Goal: Task Accomplishment & Management: Manage account settings

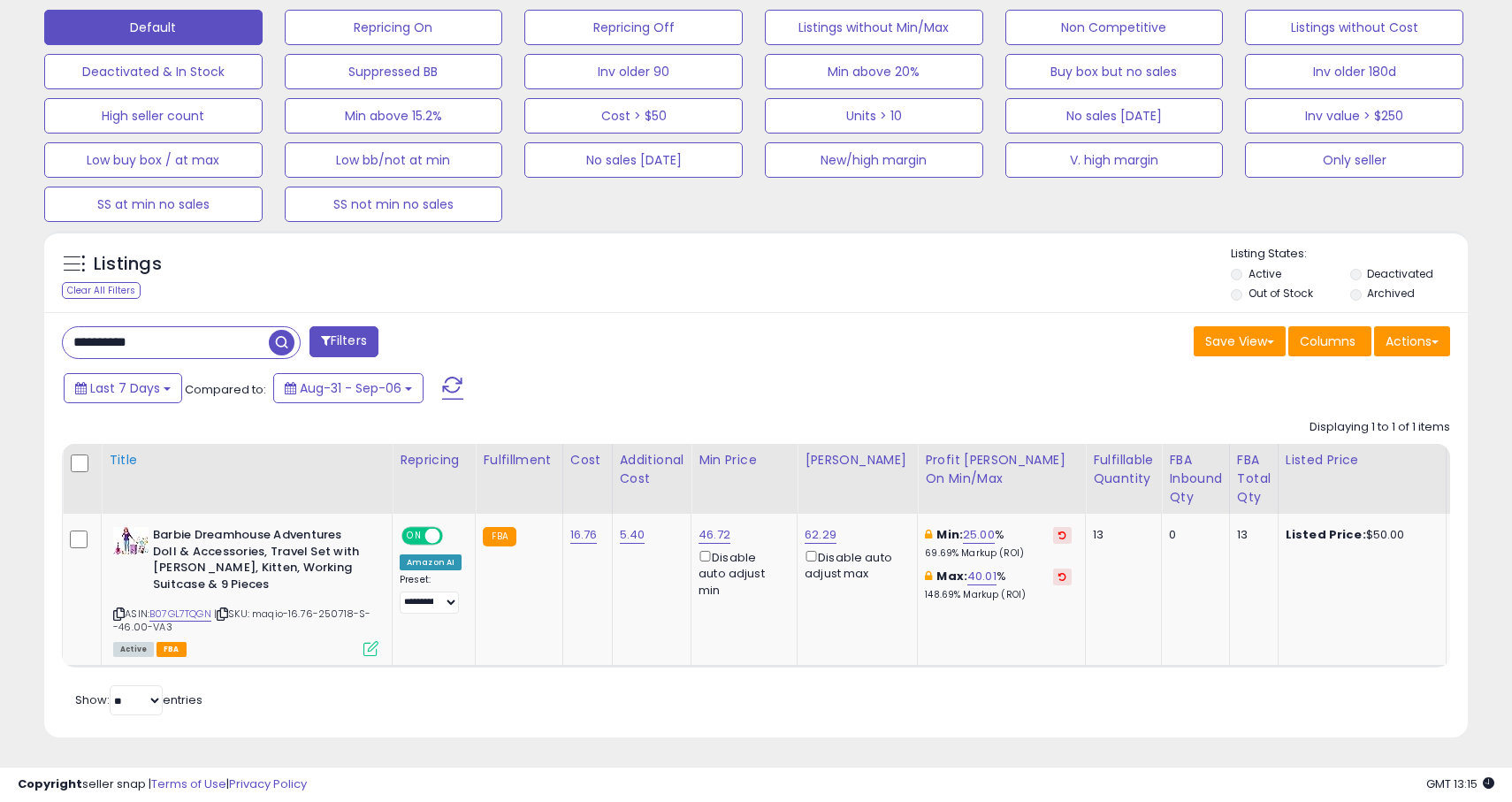
scroll to position [550, 0]
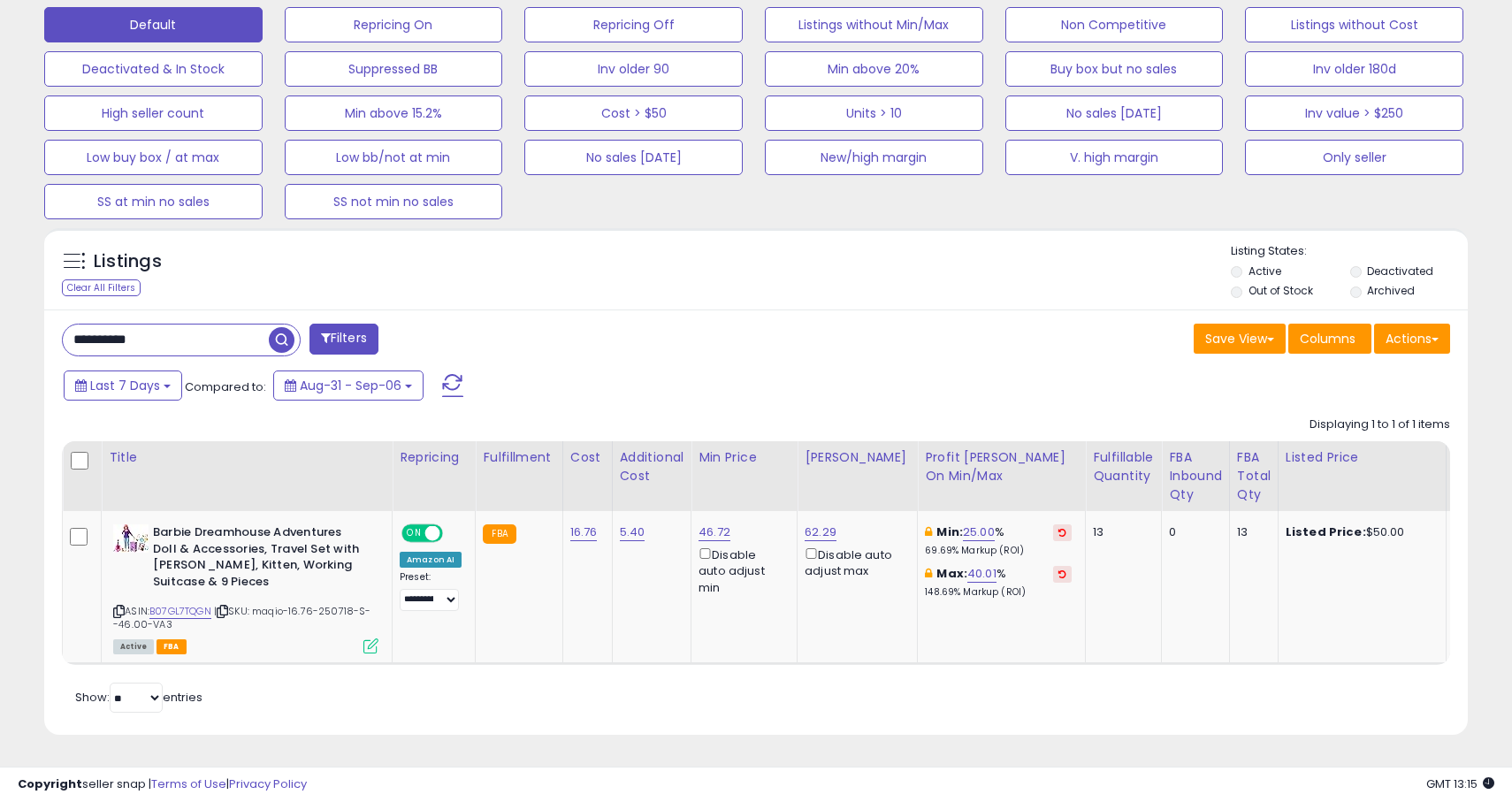
click at [201, 353] on input "**********" at bounding box center [166, 339] width 206 height 31
click at [201, 344] on input "**********" at bounding box center [234, 339] width 342 height 31
paste input "text"
type input "**********"
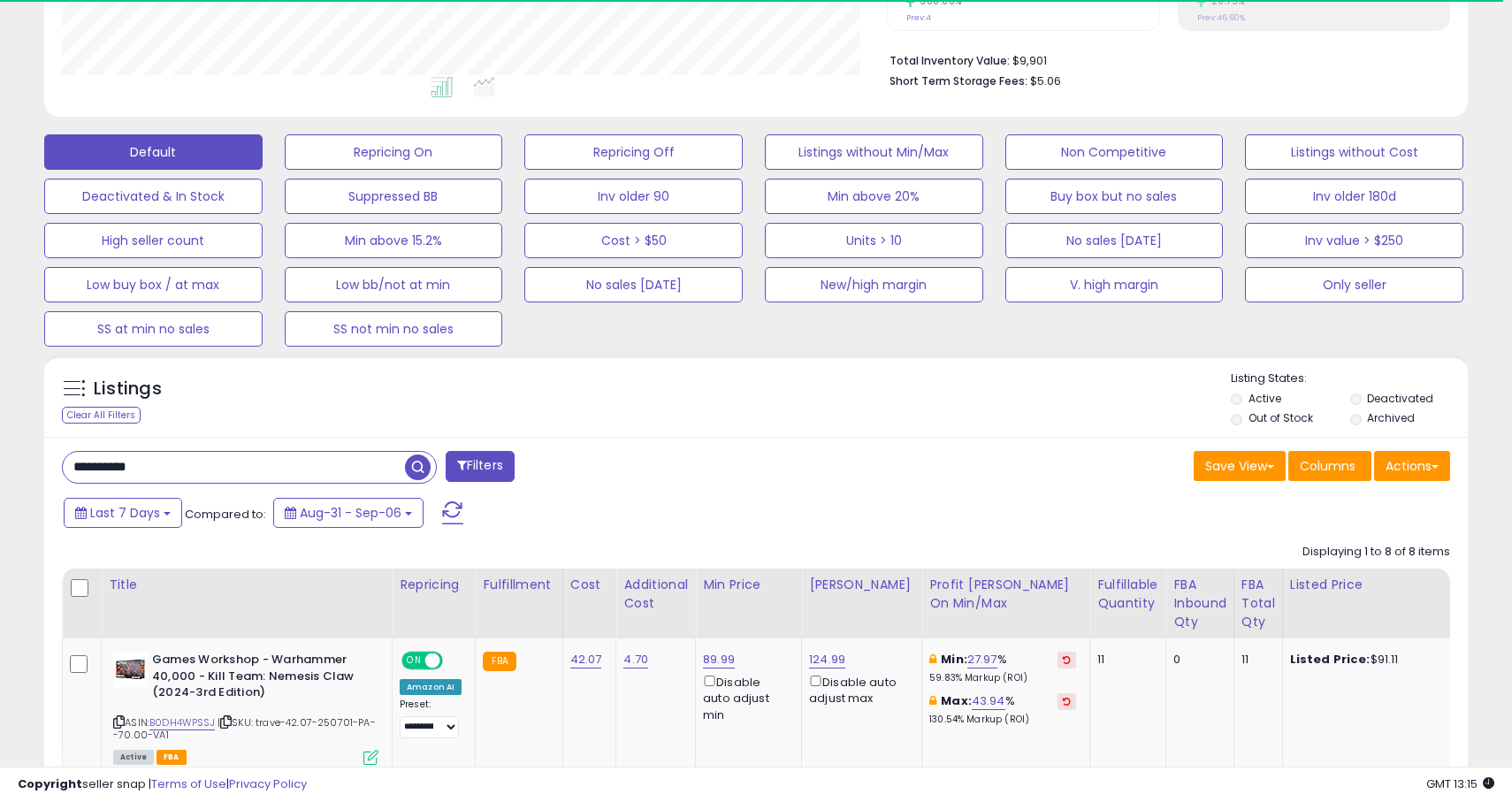
scroll to position [358, 0]
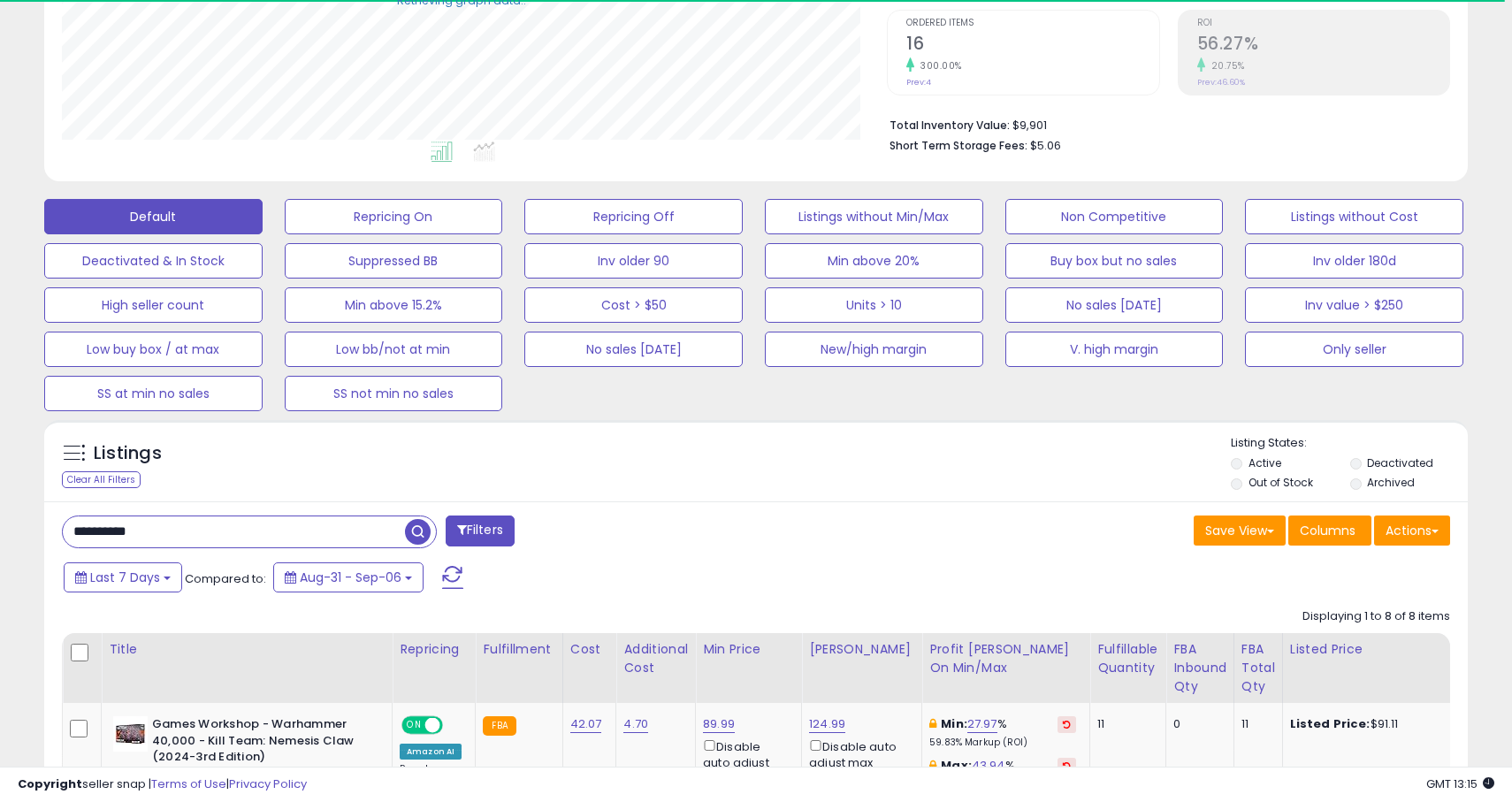
click at [341, 544] on input "**********" at bounding box center [234, 532] width 342 height 31
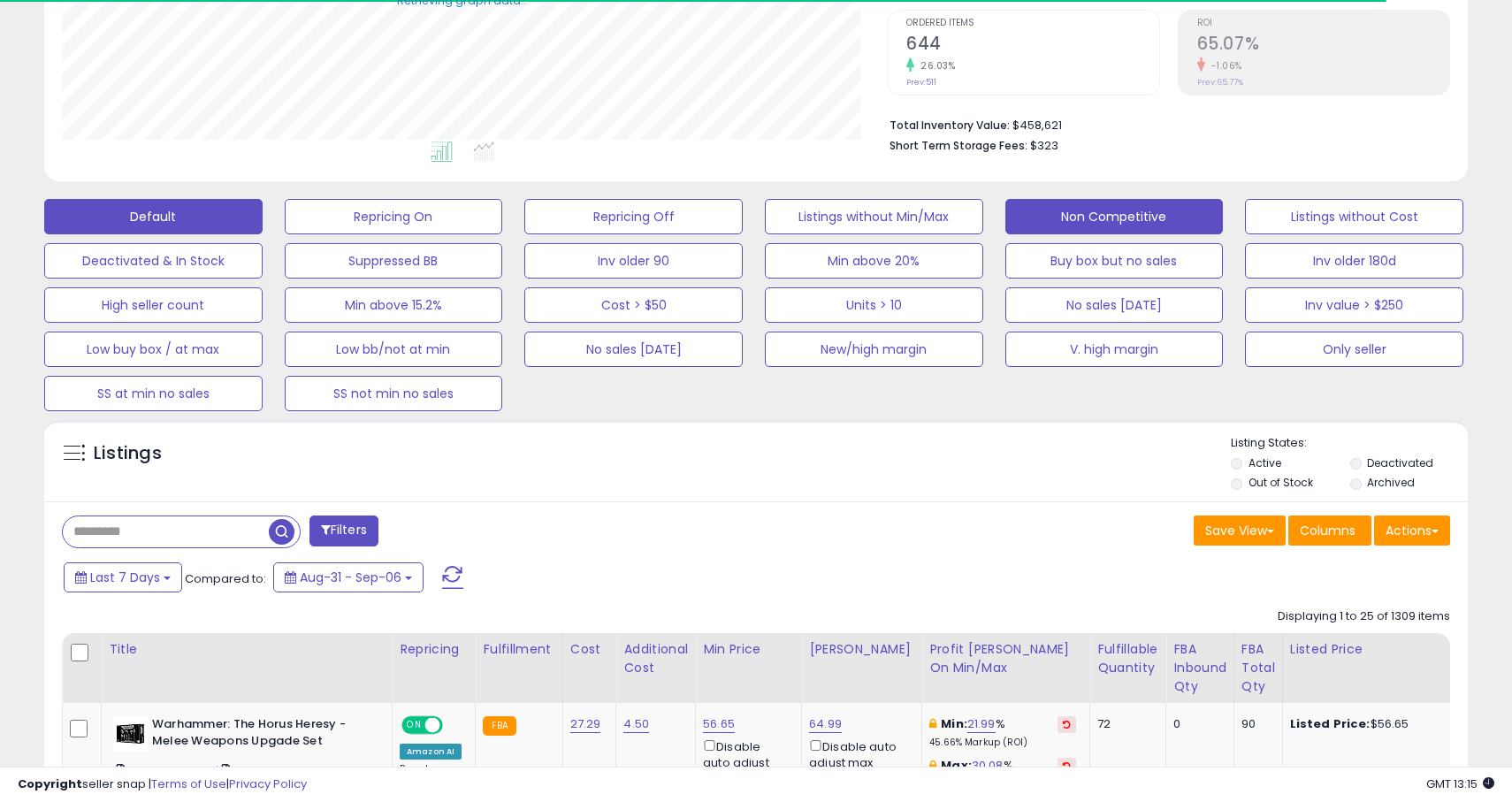
click at [1073, 204] on button "Non Competitive" at bounding box center [1114, 216] width 218 height 35
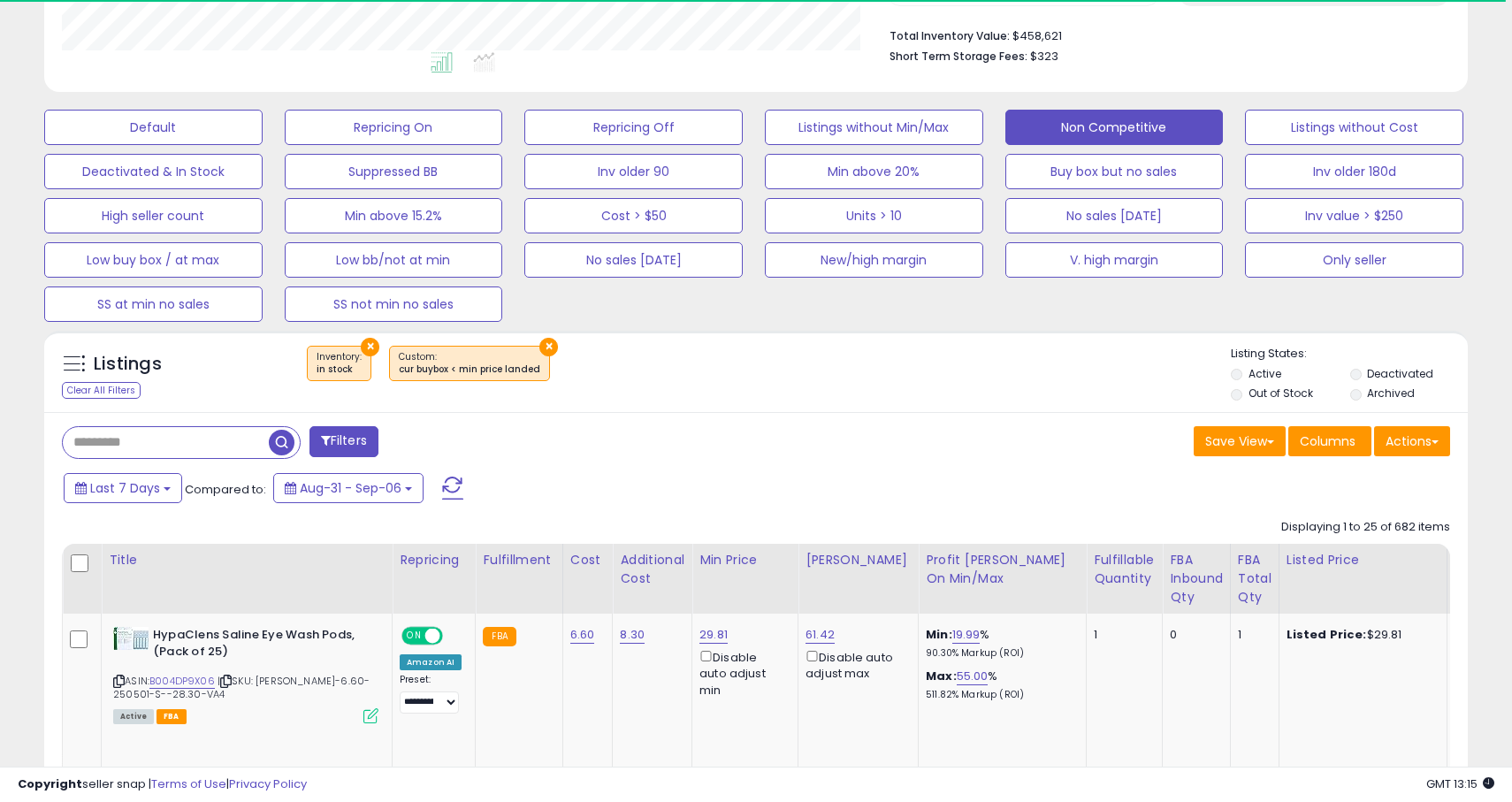
scroll to position [476, 0]
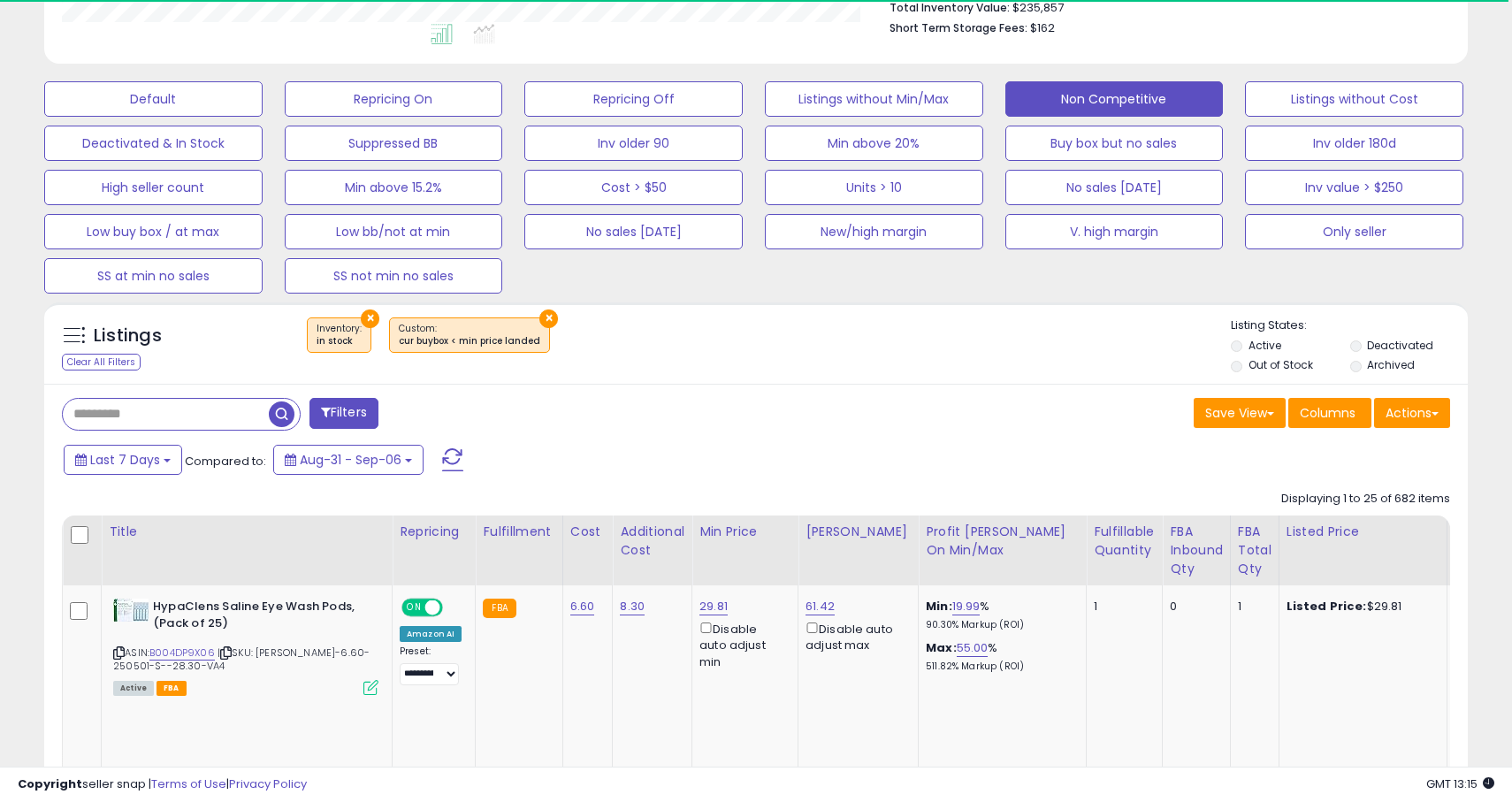
click at [1285, 362] on label "Out of Stock" at bounding box center [1281, 364] width 65 height 15
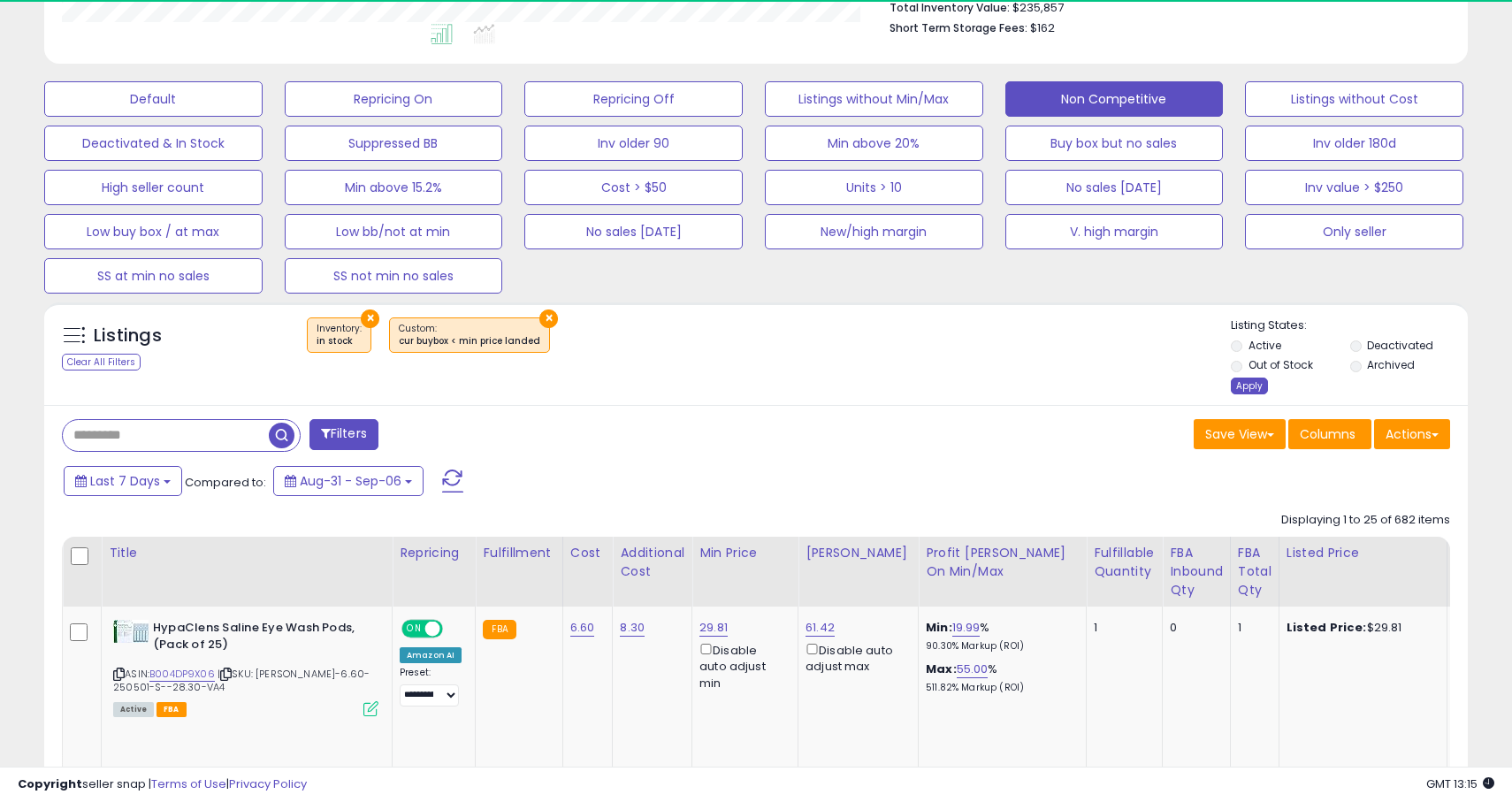
scroll to position [363, 825]
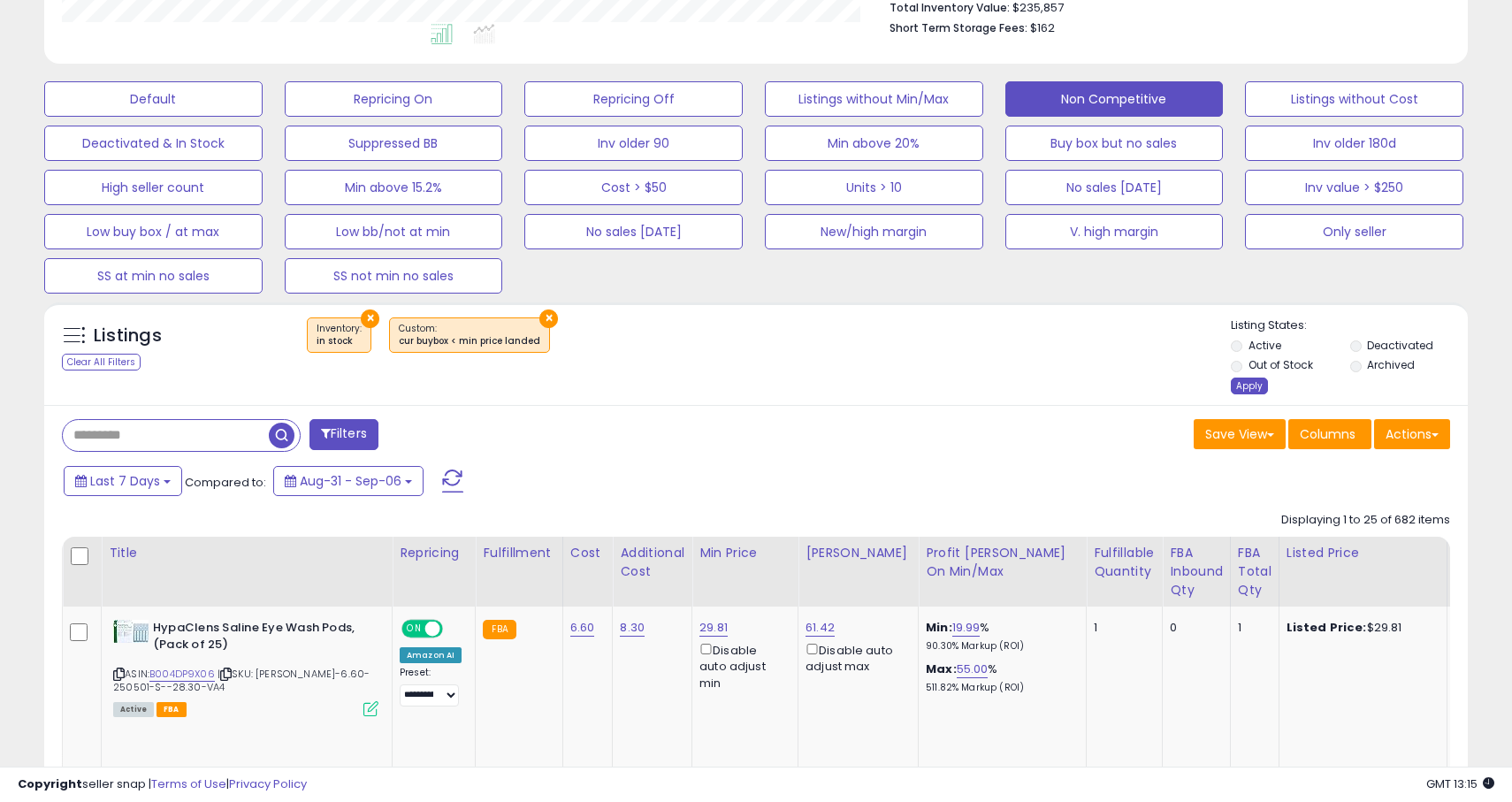
click at [1240, 394] on div "Apply" at bounding box center [1249, 386] width 37 height 17
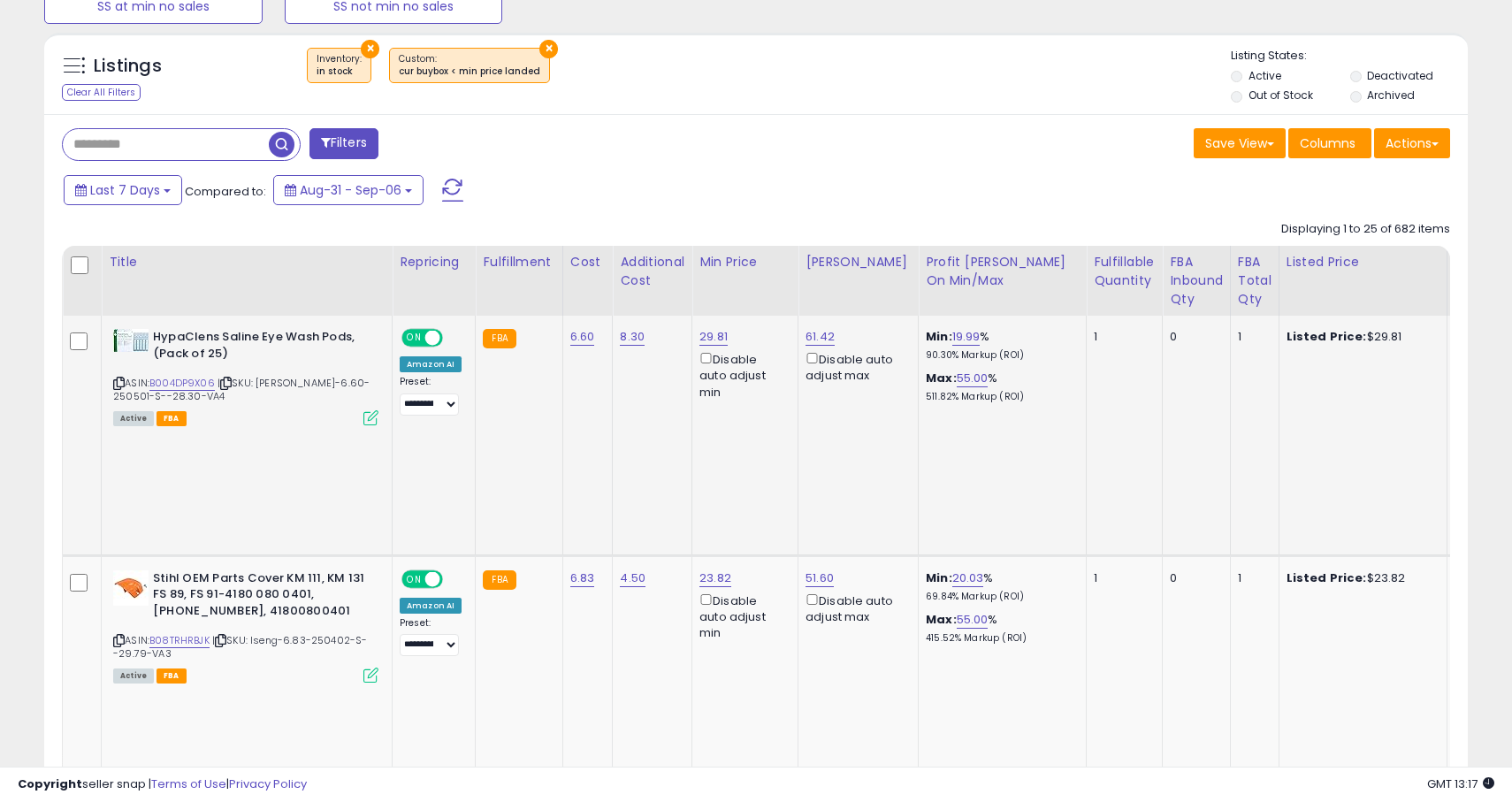
scroll to position [742, 0]
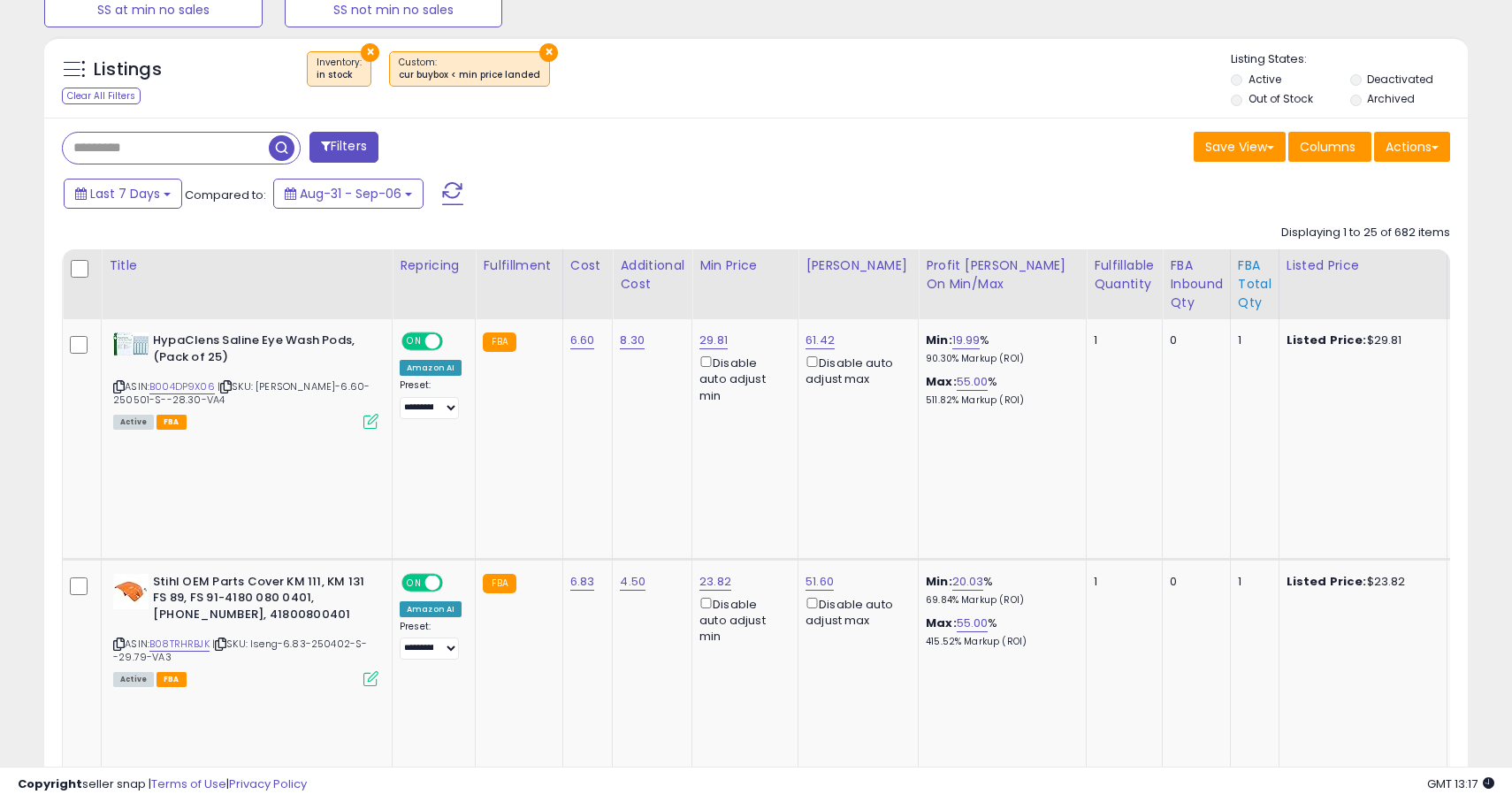
click at [1238, 288] on div "FBA Total Qty" at bounding box center [1255, 284] width 33 height 56
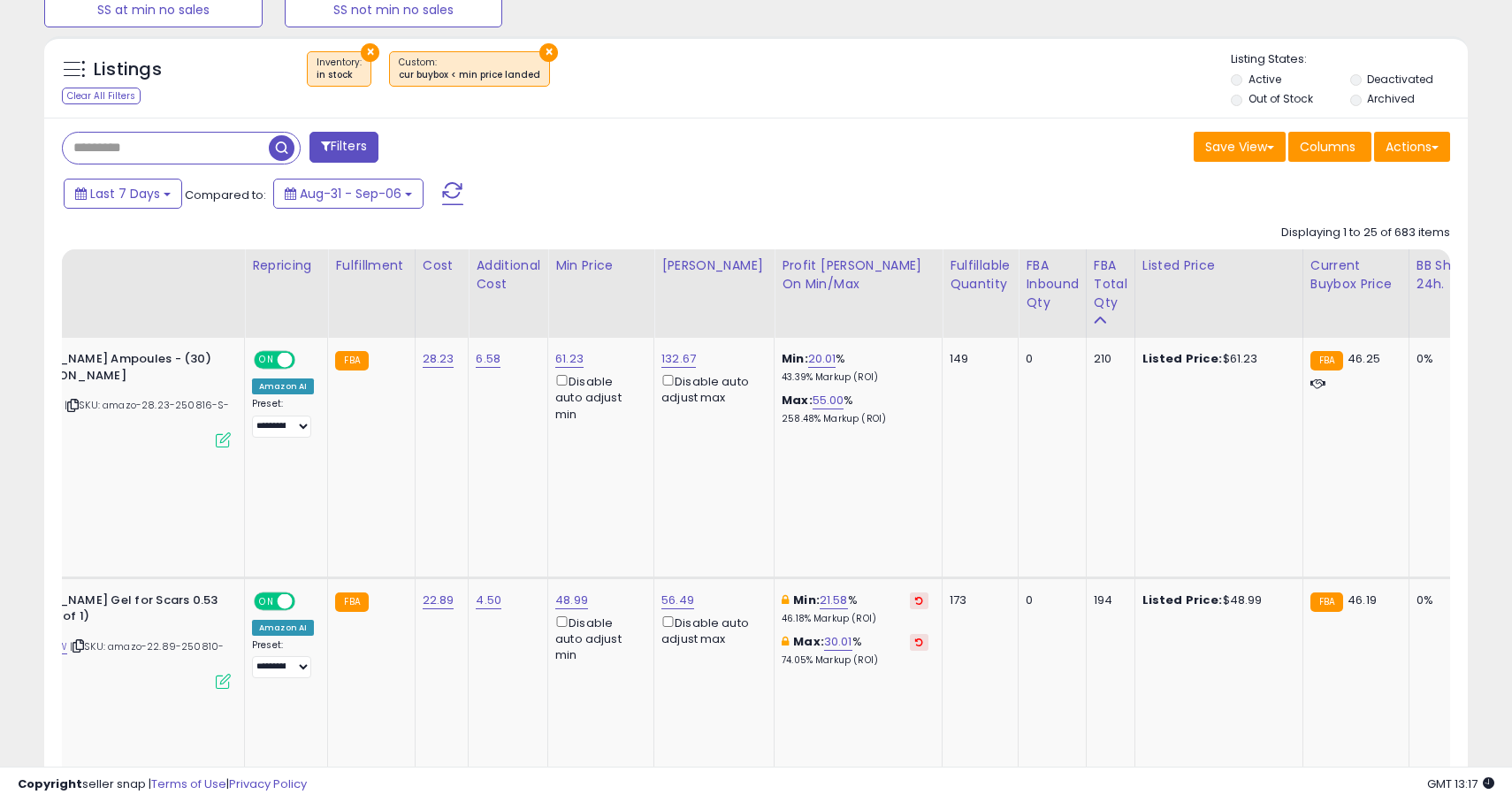
scroll to position [0, 154]
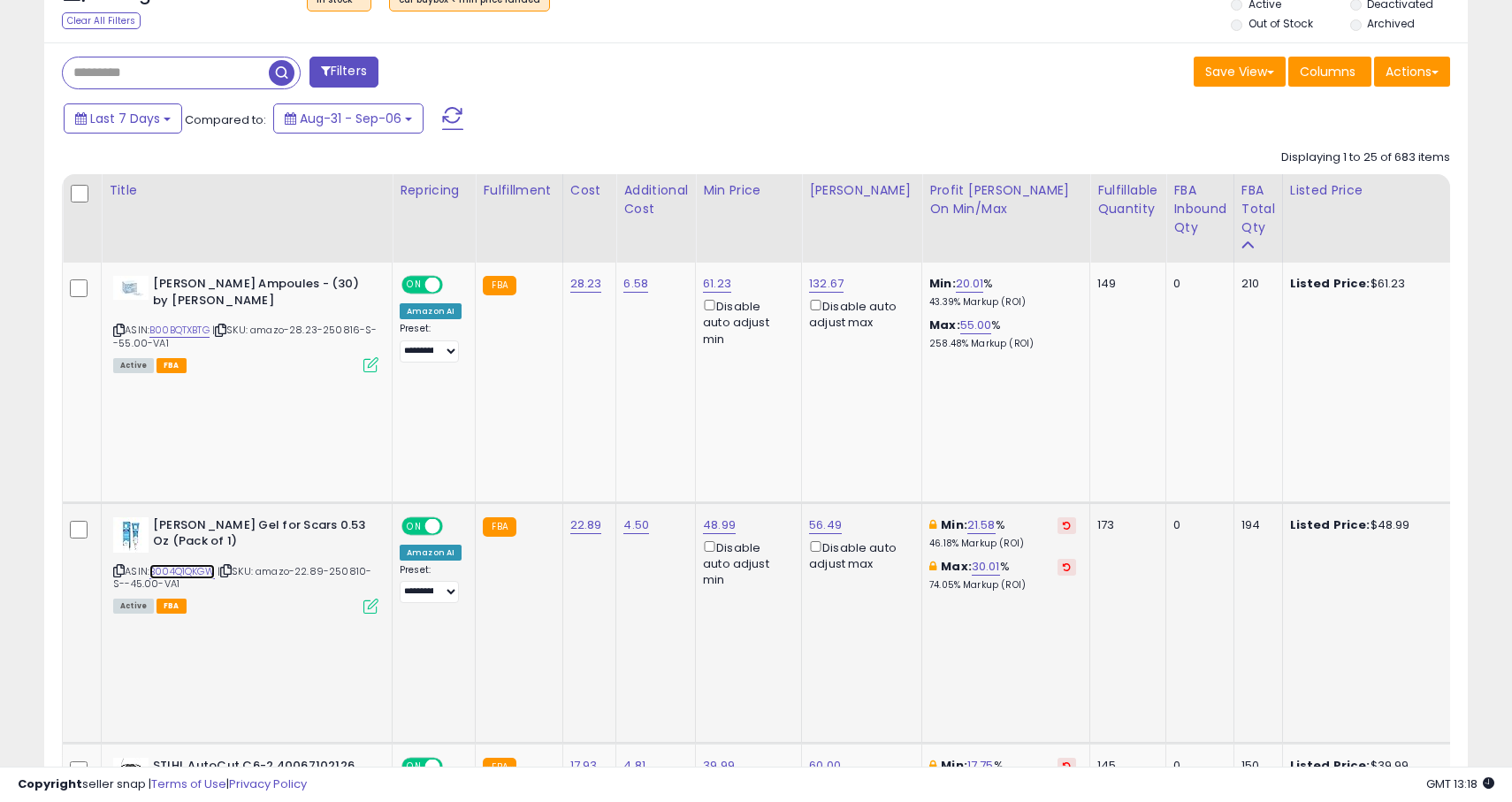
click at [168, 564] on link "B004Q1QKGW" at bounding box center [182, 572] width 66 height 15
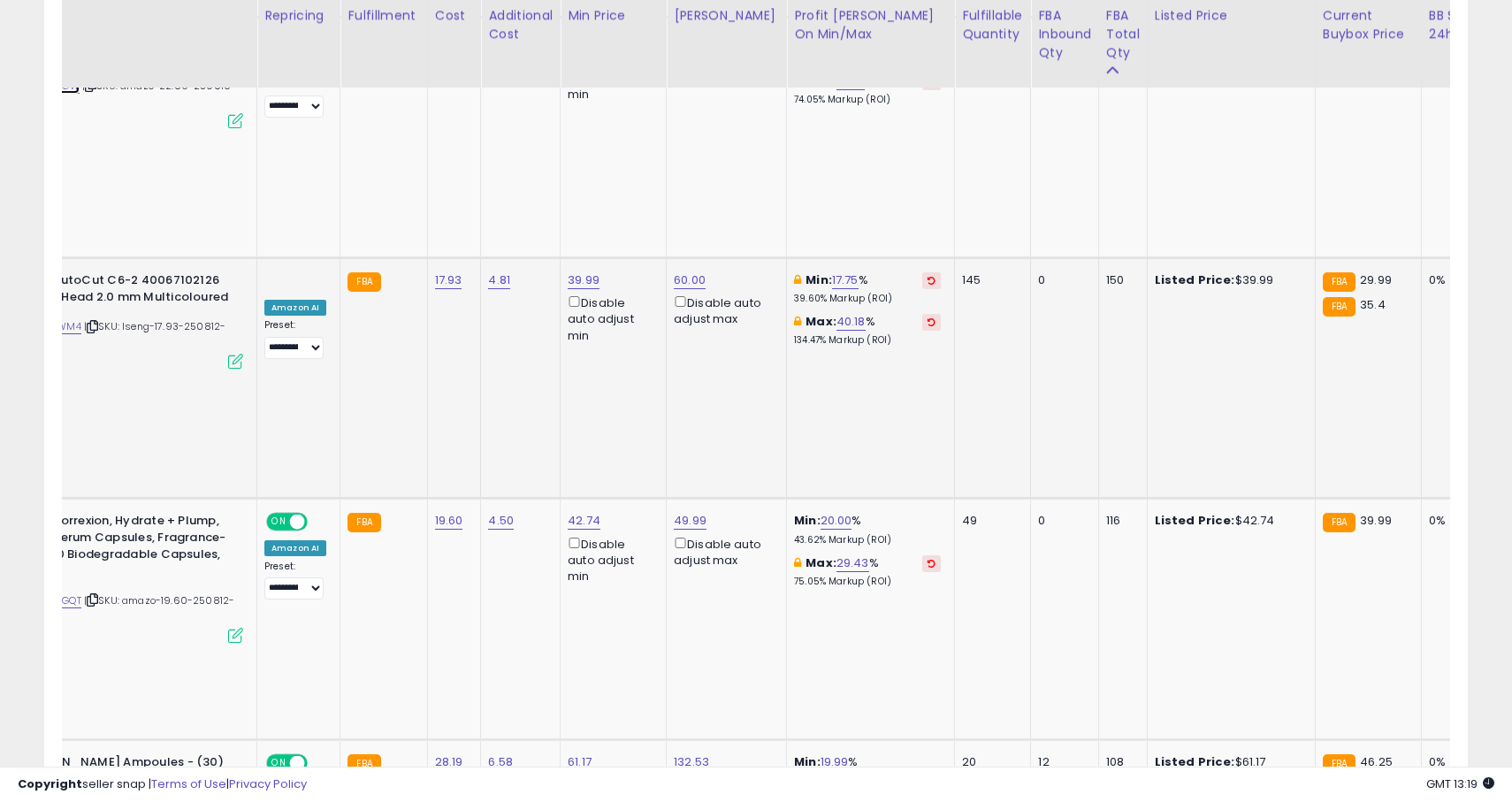
scroll to position [0, 137]
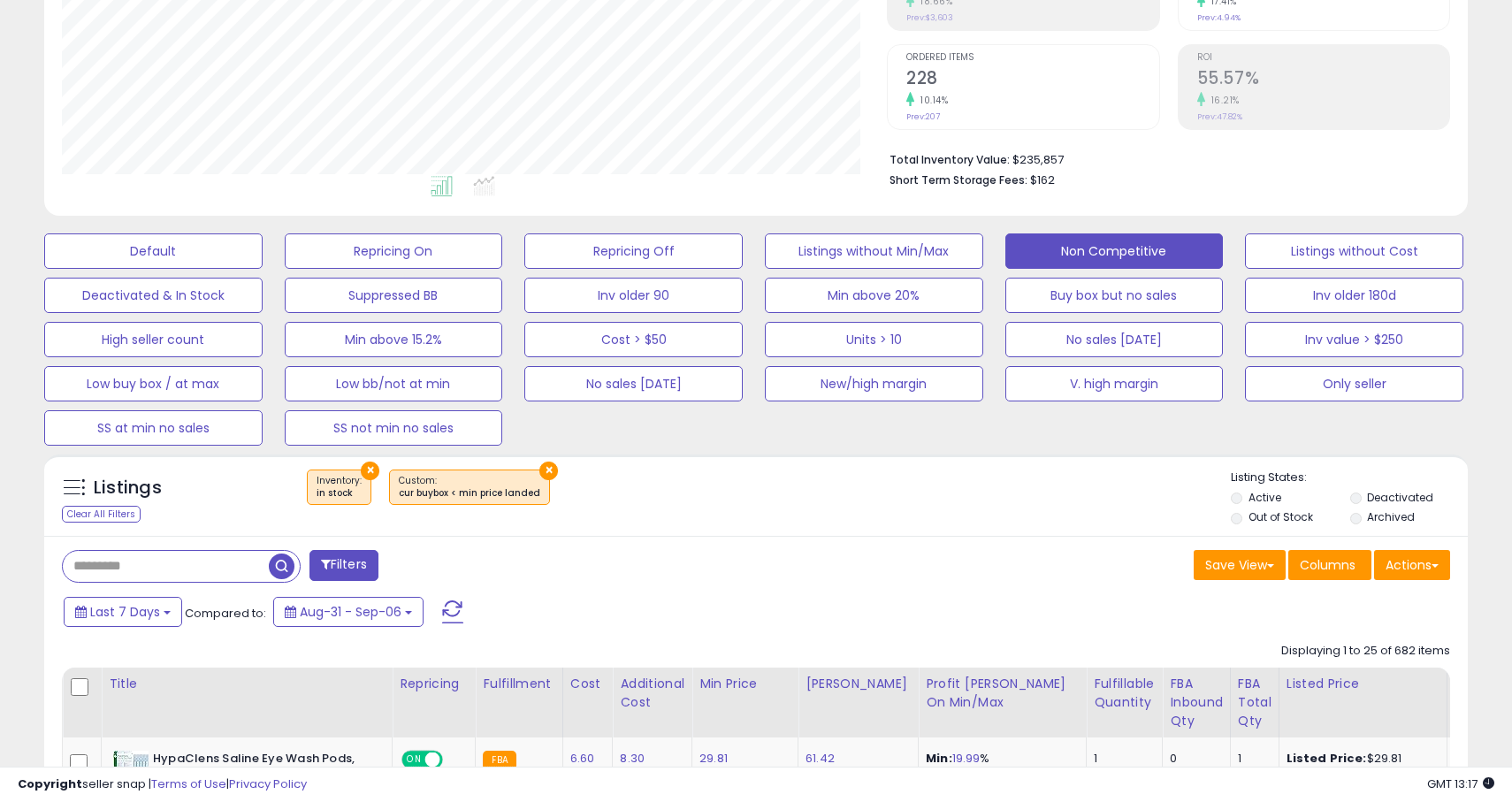
scroll to position [397, 0]
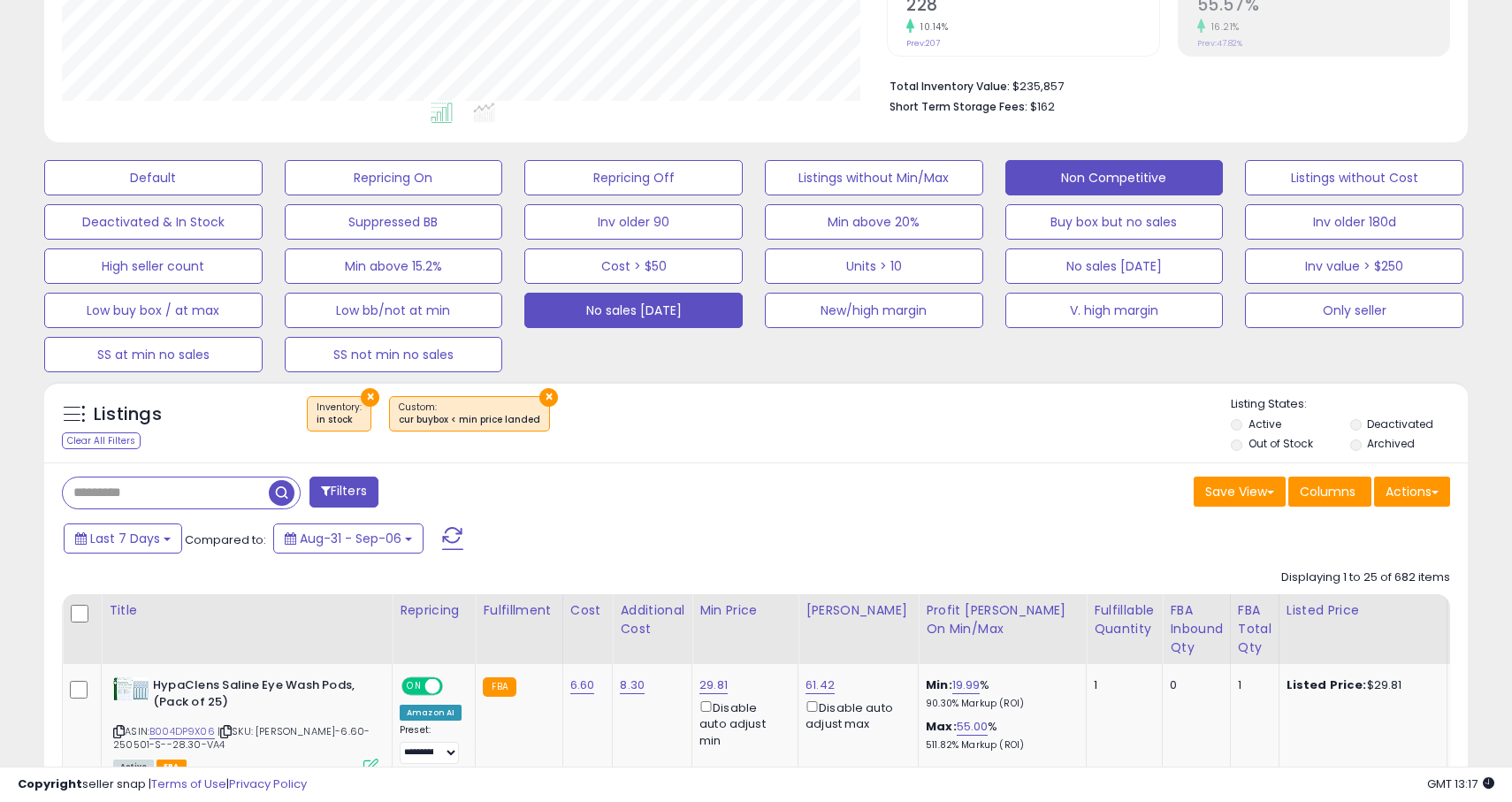
click at [641, 321] on button "No sales [DATE]" at bounding box center [633, 311] width 218 height 35
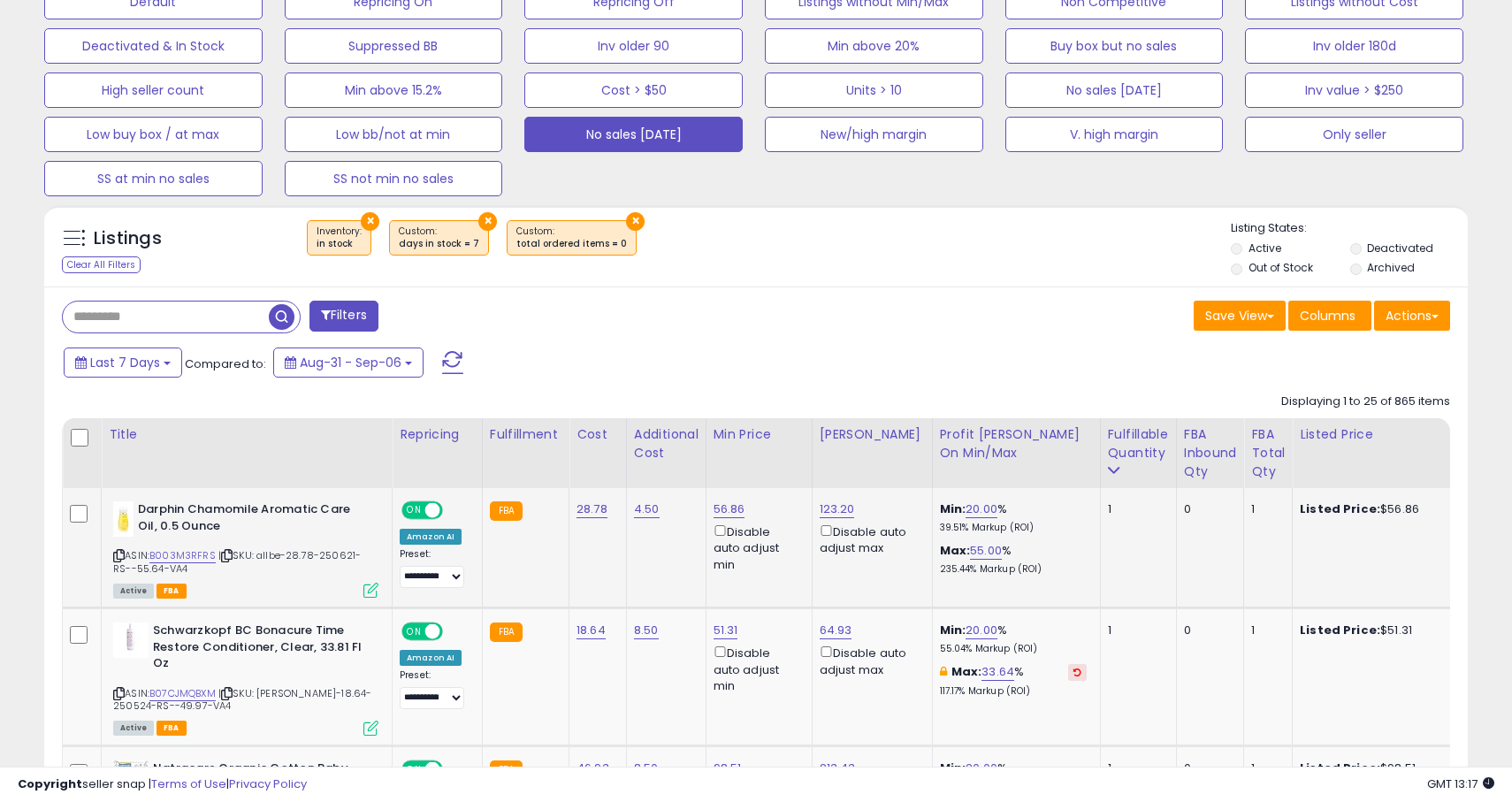
scroll to position [0, 1268]
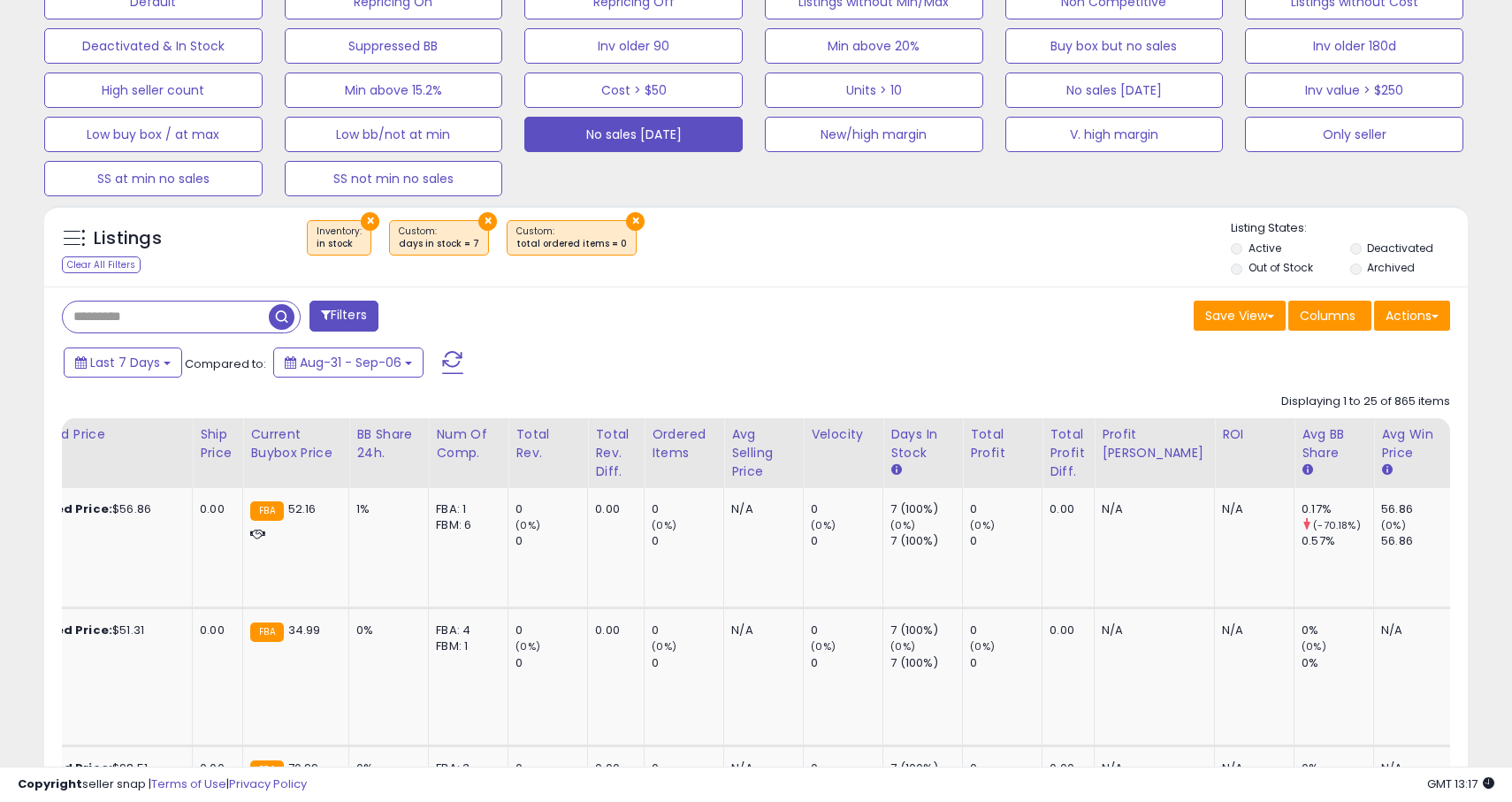
click at [1461, 438] on div "Inv. value" at bounding box center [1482, 444] width 43 height 37
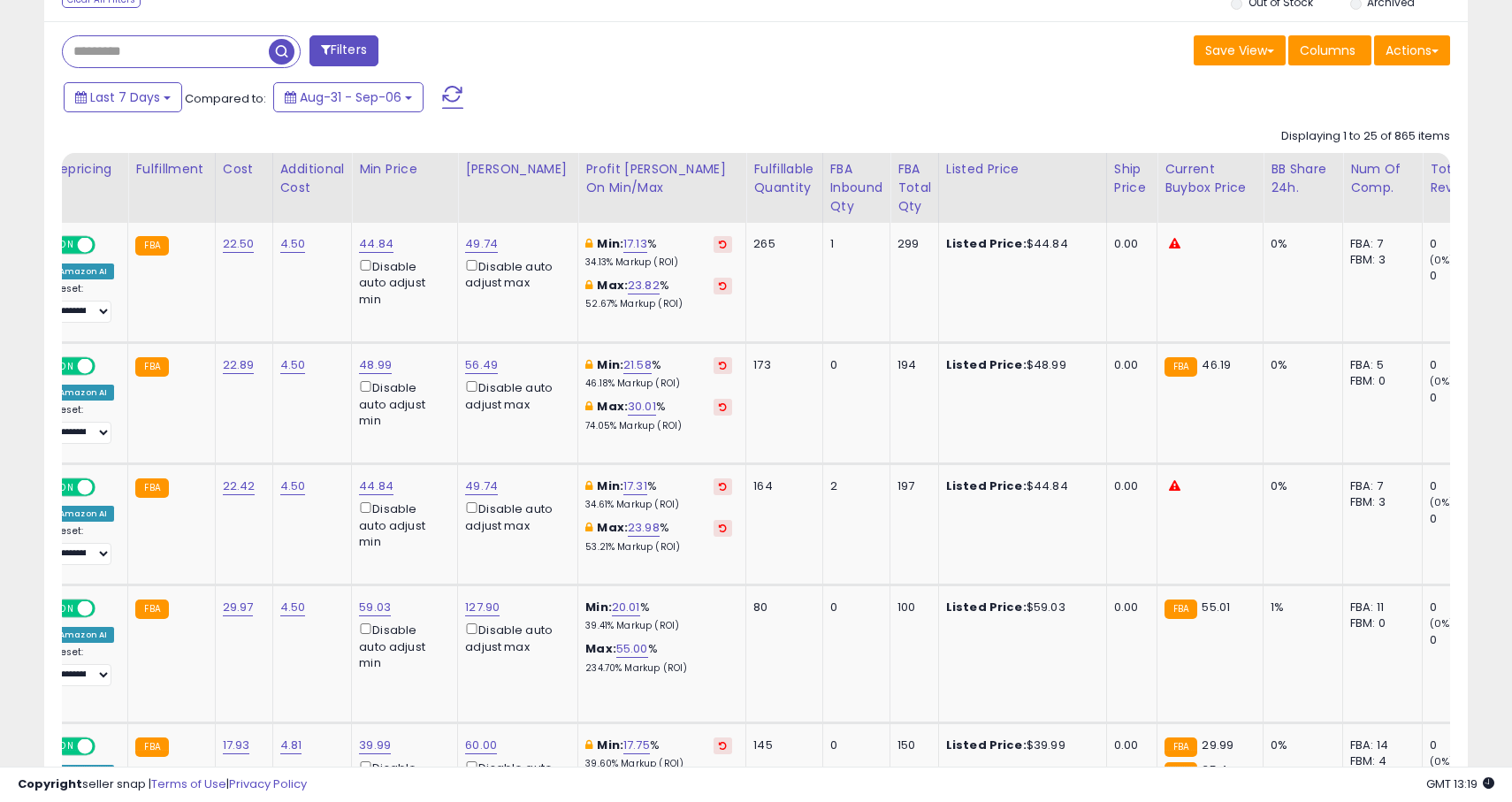
scroll to position [0, 0]
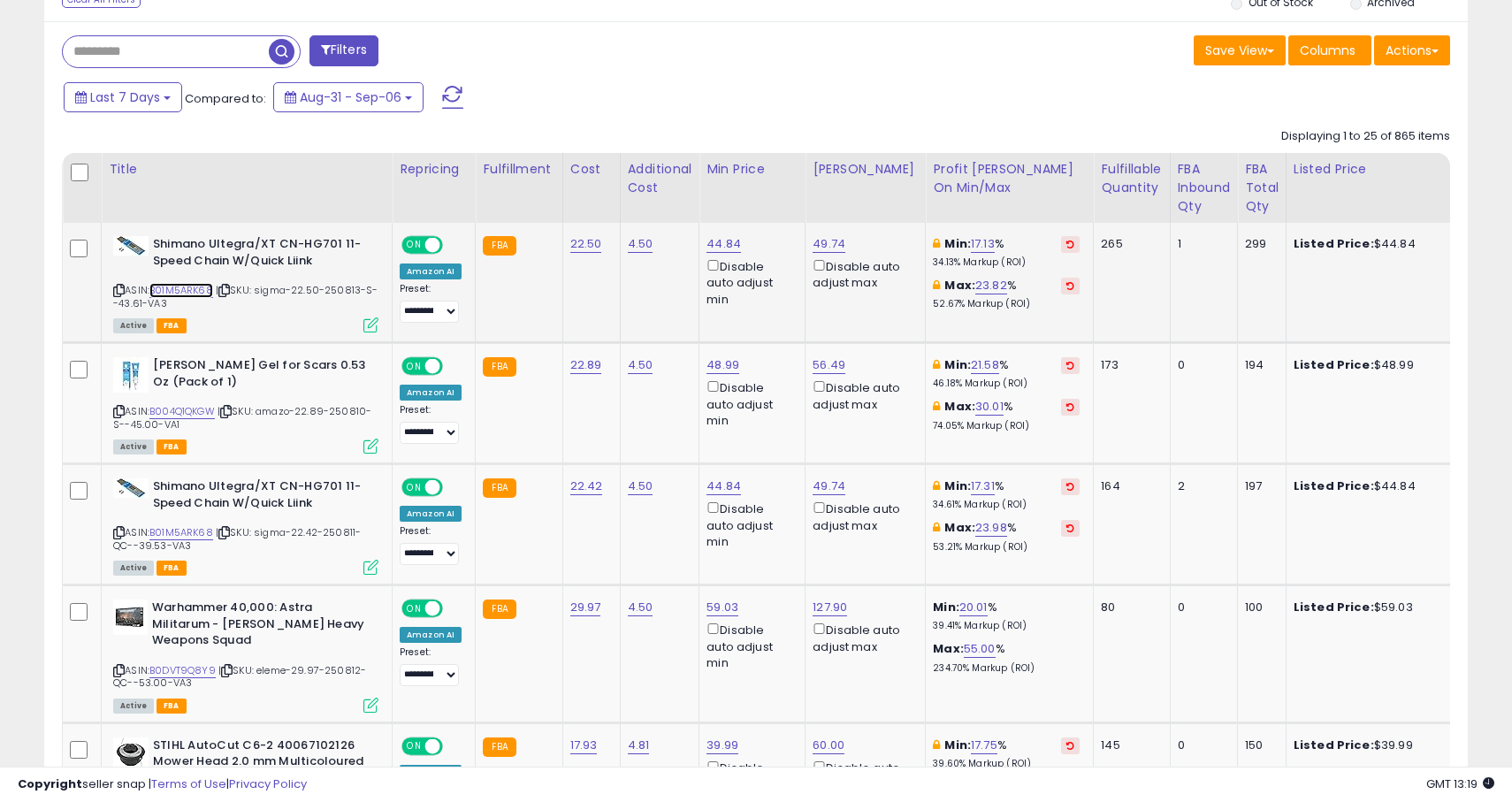
click at [197, 283] on link "B01M5ARK68" at bounding box center [181, 290] width 64 height 15
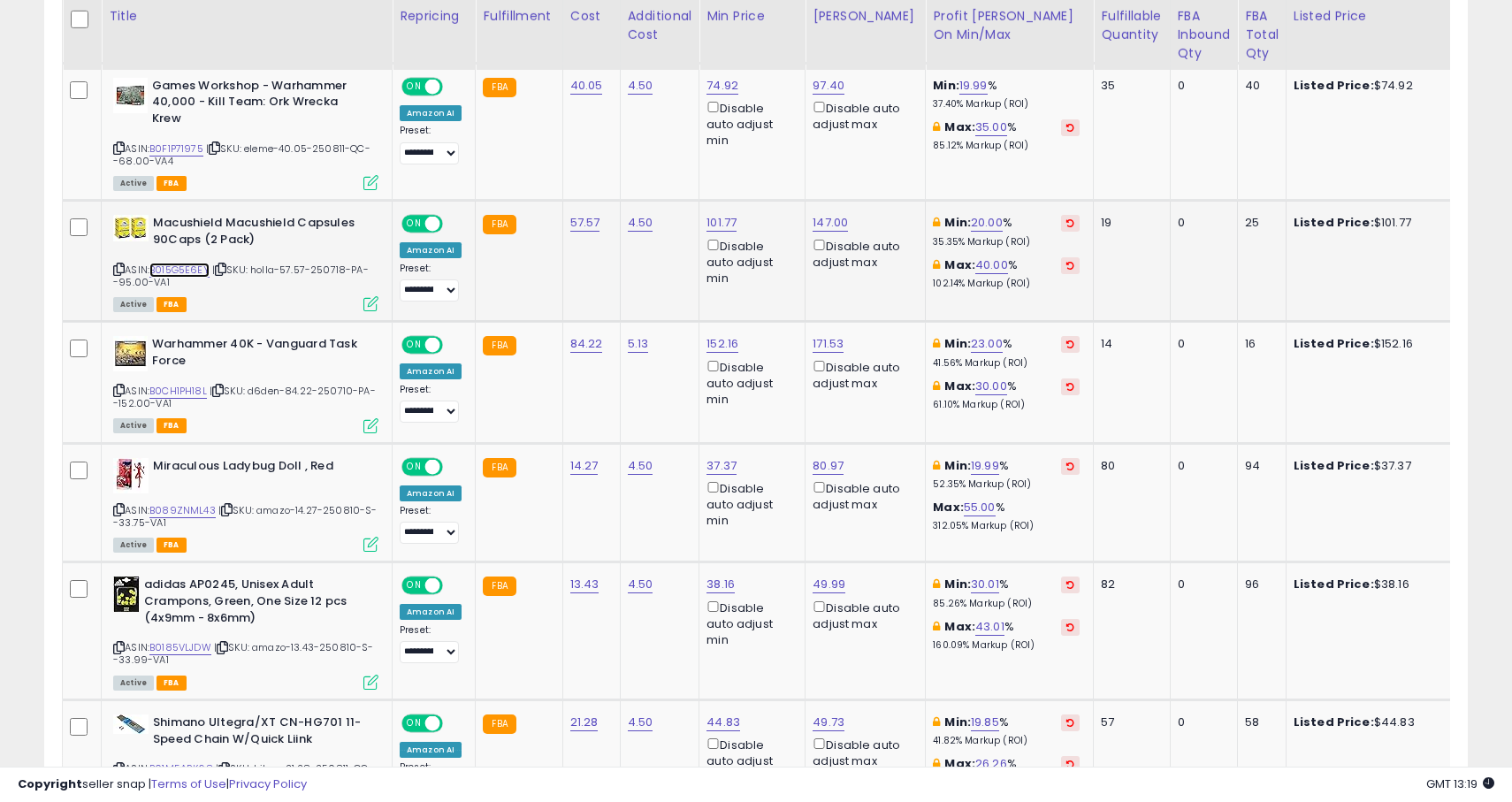
click at [179, 264] on link "B015G5E6EY" at bounding box center [179, 270] width 60 height 15
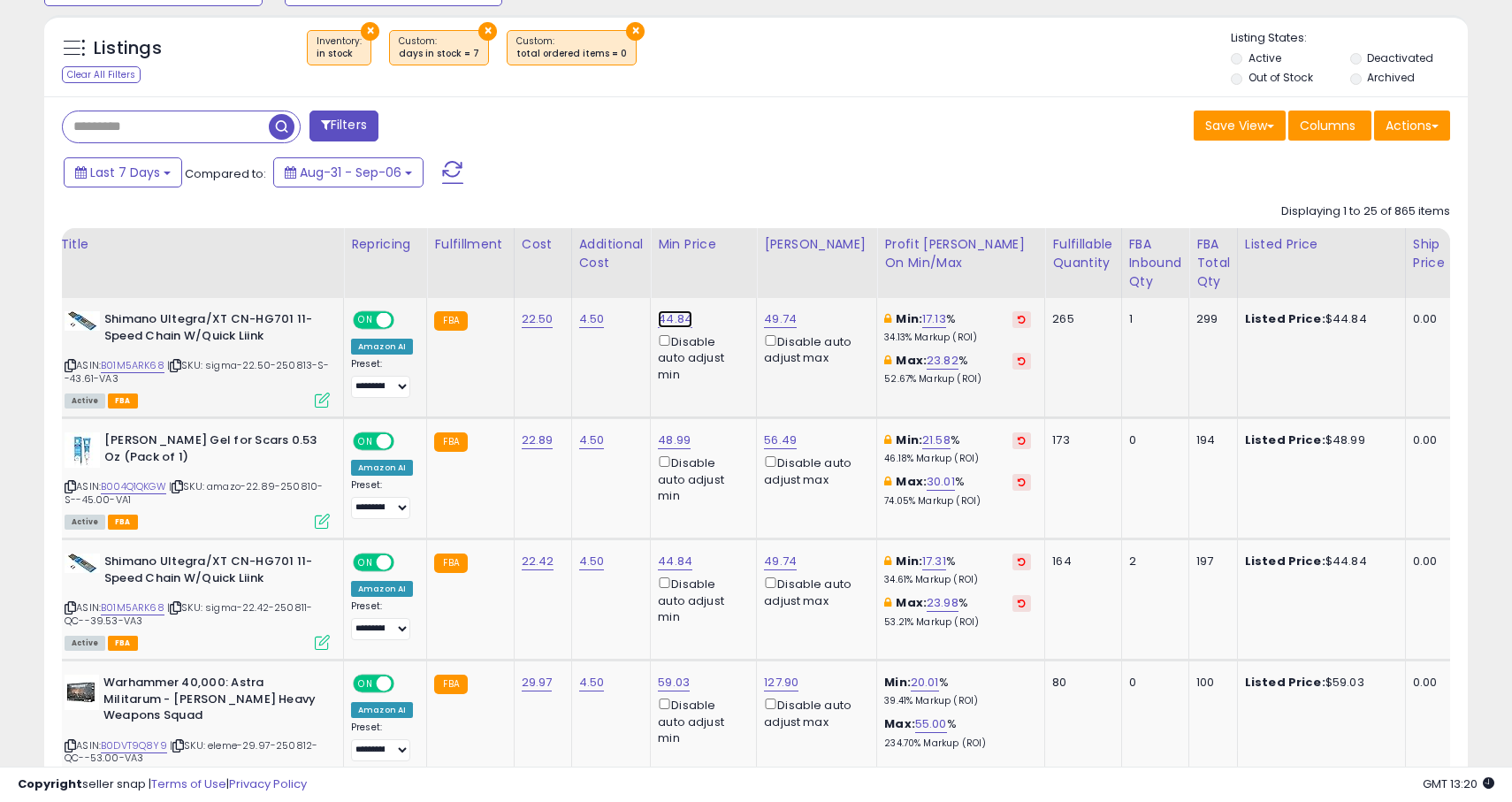
click at [670, 321] on link "44.84" at bounding box center [675, 319] width 34 height 18
type input "*"
click button "submit" at bounding box center [728, 257] width 31 height 27
click at [678, 316] on link "43.00" at bounding box center [674, 319] width 32 height 18
type input "**"
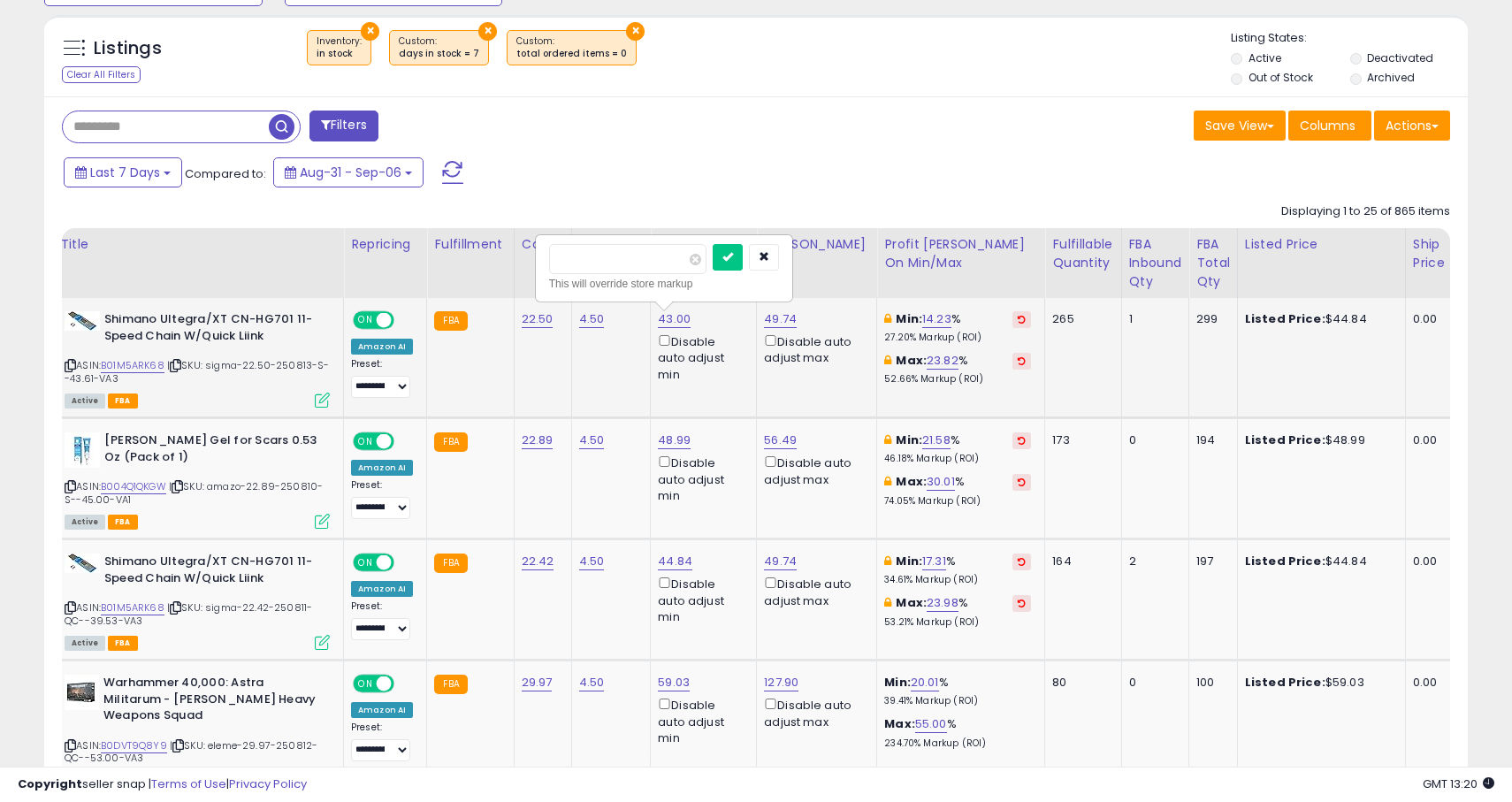
click button "submit" at bounding box center [728, 257] width 31 height 27
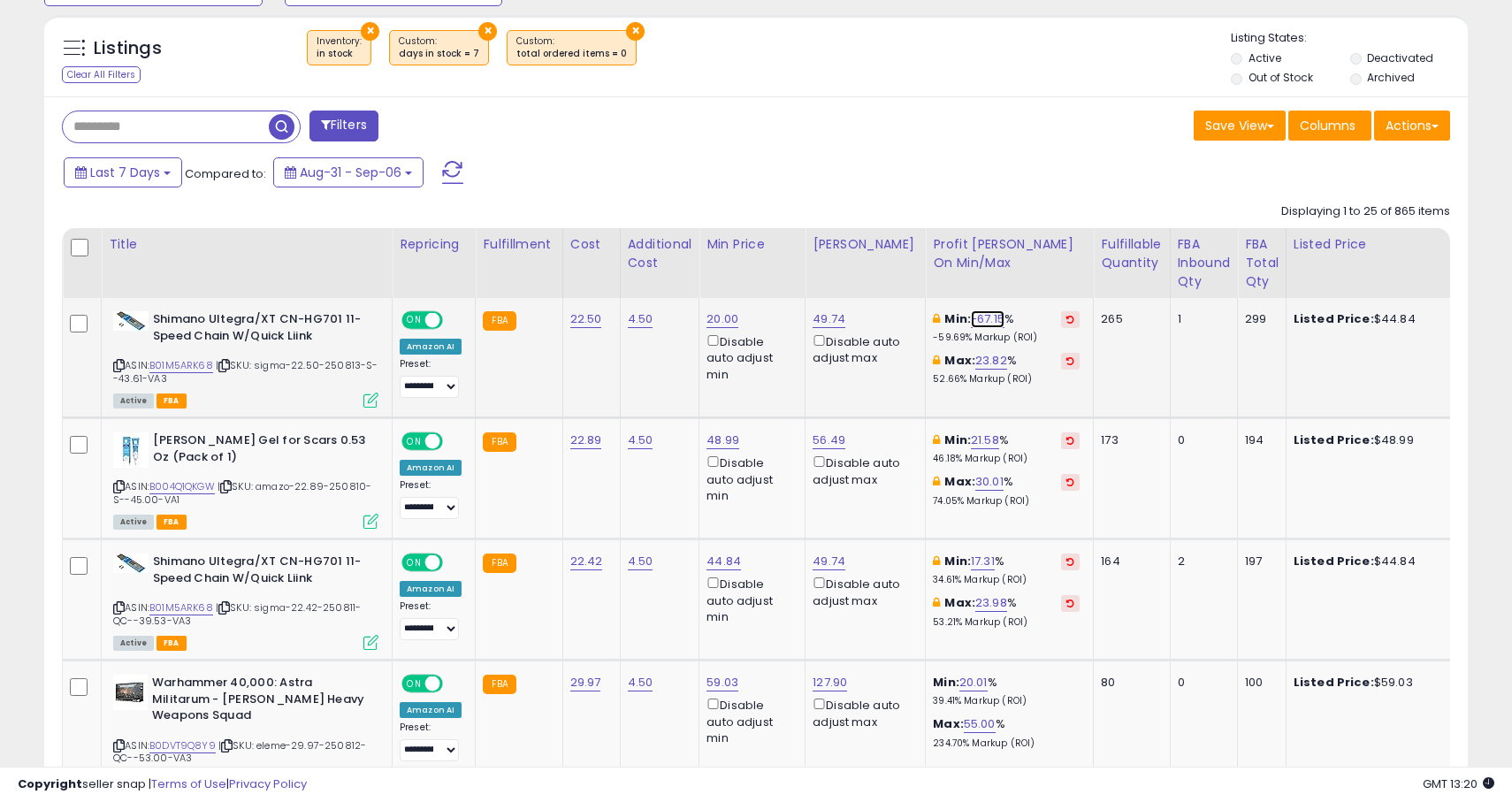
click at [984, 321] on link "-67.15" at bounding box center [988, 319] width 33 height 18
type input "**"
click button "submit" at bounding box center [1029, 257] width 31 height 27
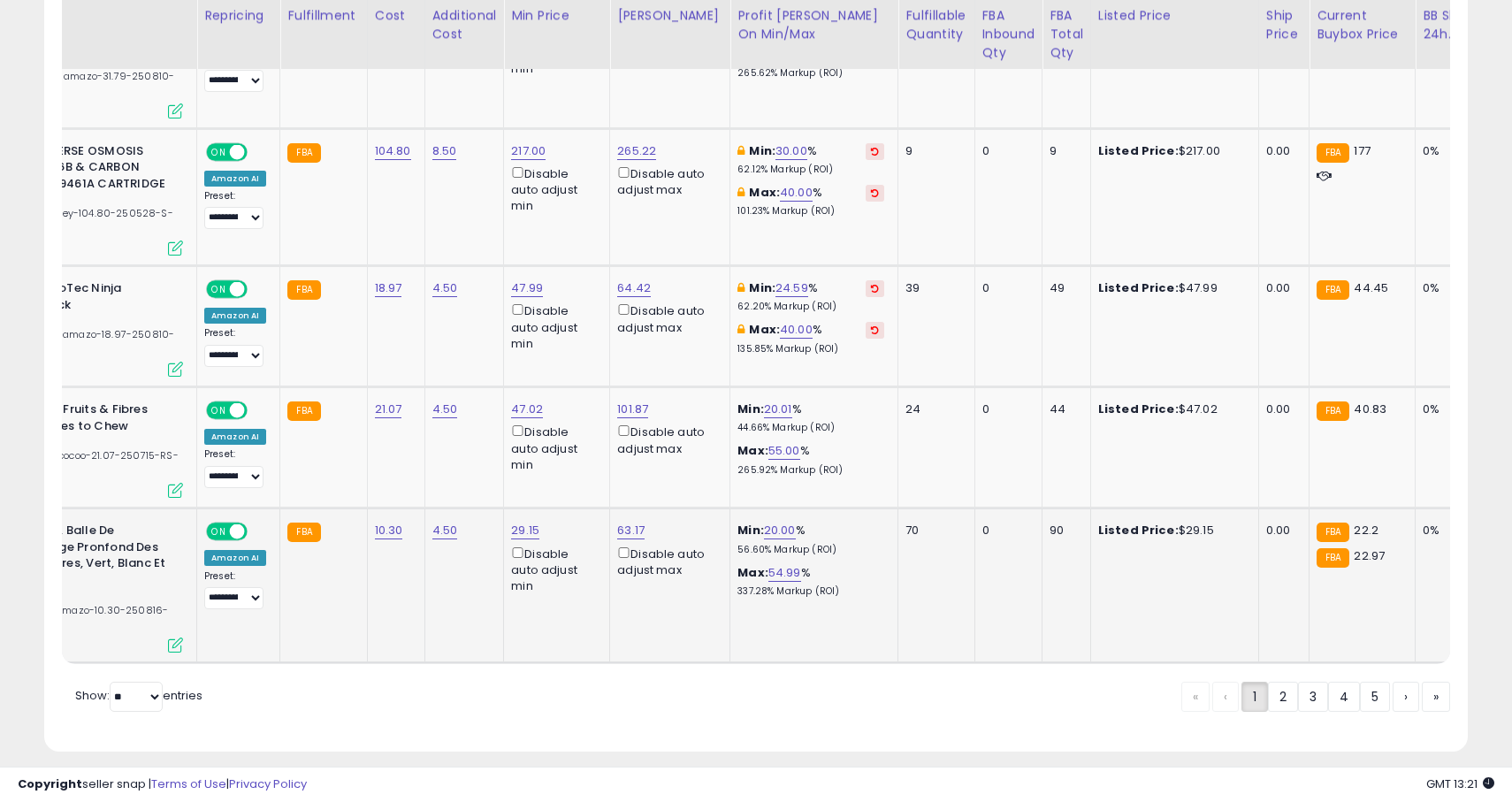
scroll to position [0, 199]
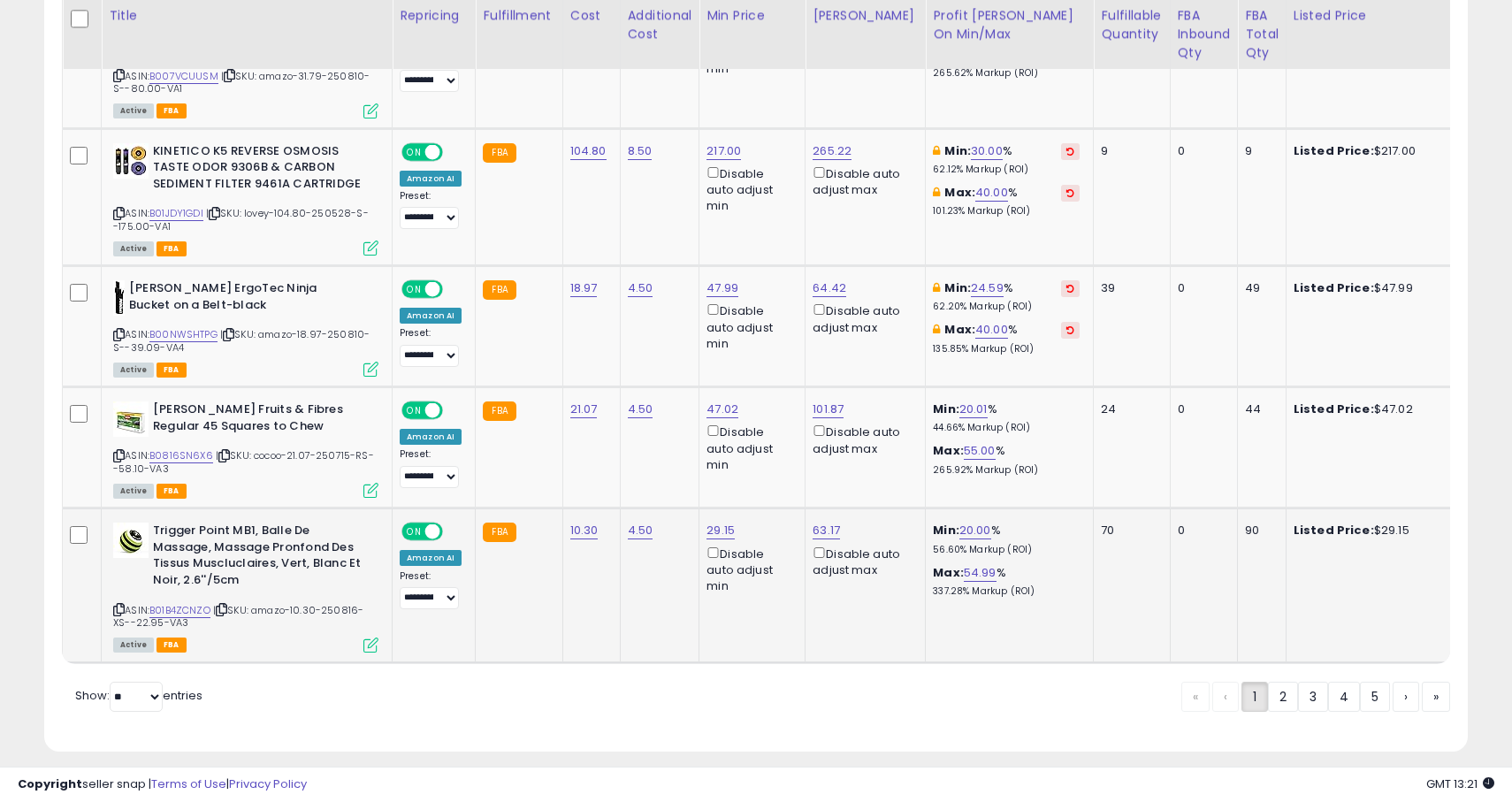
click at [172, 586] on div "ASIN: B01B4ZCNZO | SKU: amazo-10.30-250816-XS--22.95-VA3 Active FBA" at bounding box center [245, 586] width 265 height 128
click at [186, 603] on link "B01B4ZCNZO" at bounding box center [180, 611] width 61 height 15
